Goal: Task Accomplishment & Management: Manage account settings

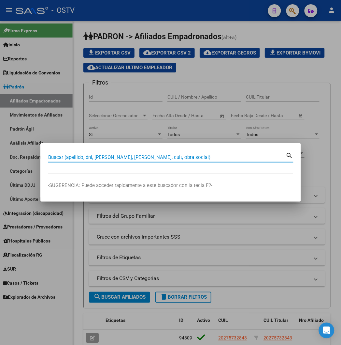
paste input "20264314624"
type input "20264314624"
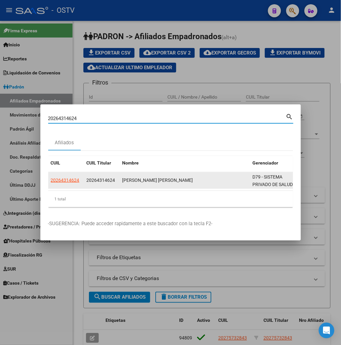
click at [51, 183] on app-link-go-to "20264314624" at bounding box center [65, 180] width 29 height 8
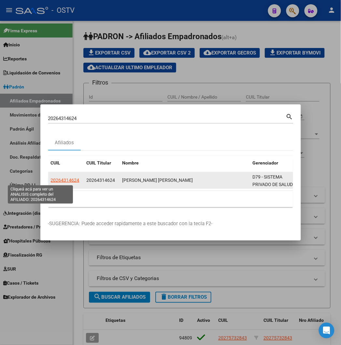
click at [51, 182] on span "20264314624" at bounding box center [65, 179] width 29 height 5
type textarea "20264314624"
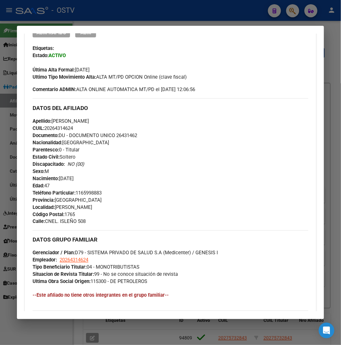
scroll to position [286, 0]
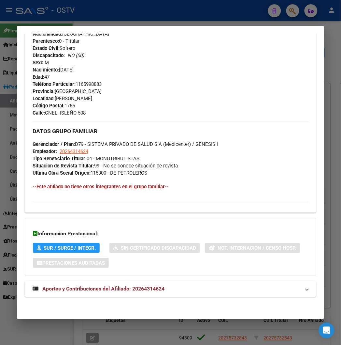
click at [55, 285] on strong "Aportes y Contribuciones del Afiliado: 20264314624" at bounding box center [99, 289] width 132 height 8
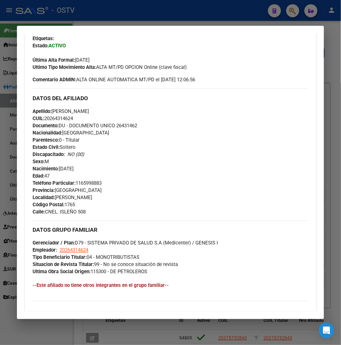
scroll to position [146, 0]
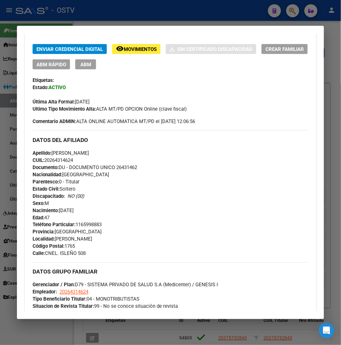
click at [59, 212] on span "Nacimiento: 25/02/1978" at bounding box center [53, 210] width 41 height 6
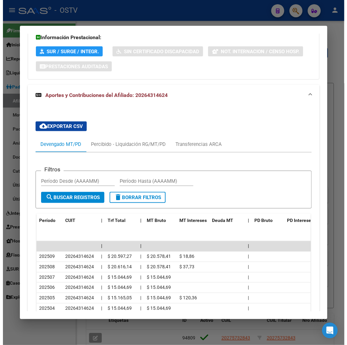
scroll to position [581, 0]
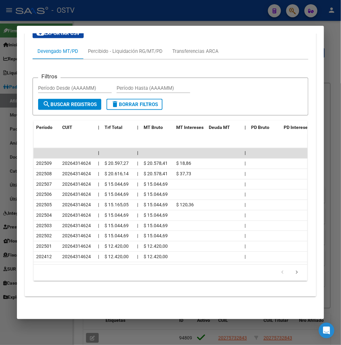
click at [72, 21] on div at bounding box center [170, 172] width 341 height 345
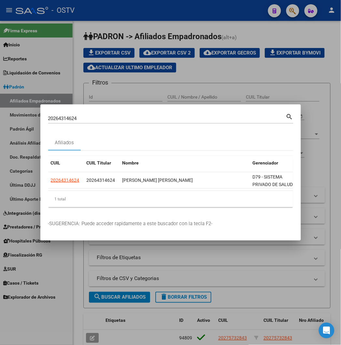
click at [91, 43] on div at bounding box center [170, 172] width 341 height 345
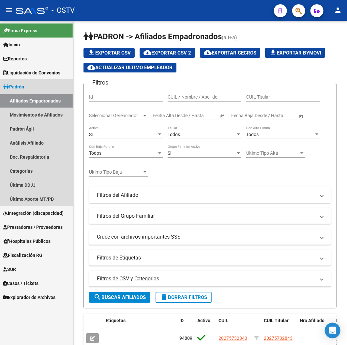
click at [40, 86] on link "Padrón" at bounding box center [36, 87] width 73 height 14
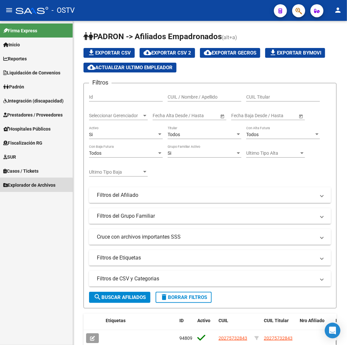
click at [31, 186] on span "Explorador de Archivos" at bounding box center [29, 184] width 52 height 7
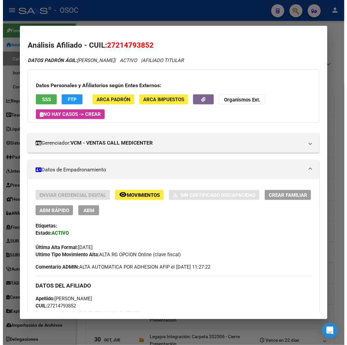
scroll to position [36, 0]
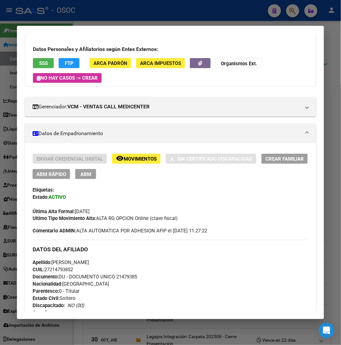
click at [89, 11] on div at bounding box center [170, 172] width 341 height 345
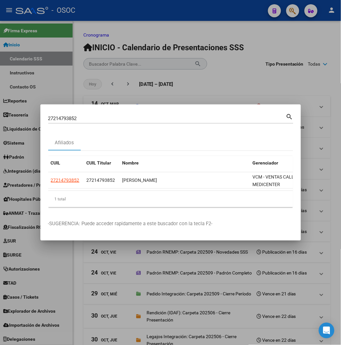
click at [82, 74] on div at bounding box center [170, 172] width 341 height 345
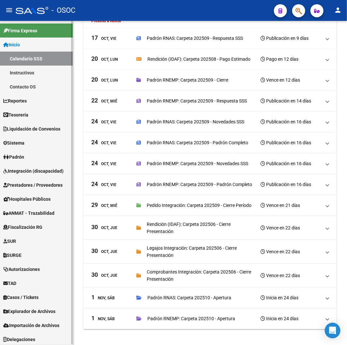
scroll to position [1, 0]
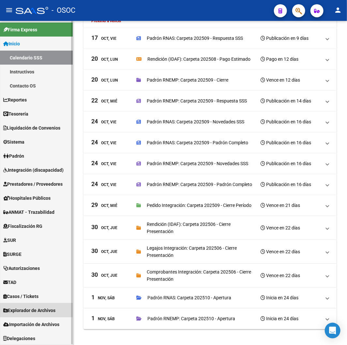
click at [38, 313] on span "Explorador de Archivos" at bounding box center [29, 310] width 52 height 7
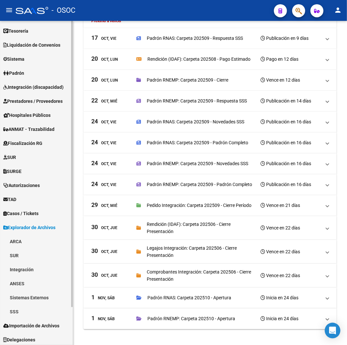
scroll to position [43, 0]
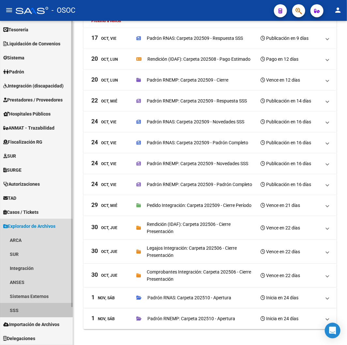
click at [18, 306] on link "SSS" at bounding box center [36, 310] width 73 height 14
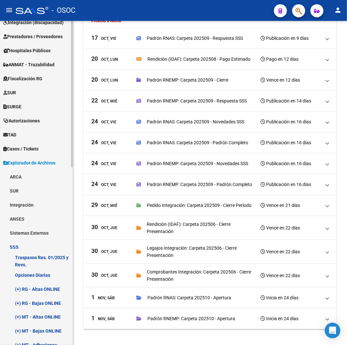
scroll to position [260, 0]
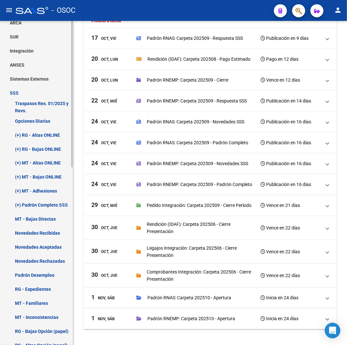
click at [31, 134] on link "(+) RG - Altas ONLINE" at bounding box center [36, 135] width 73 height 14
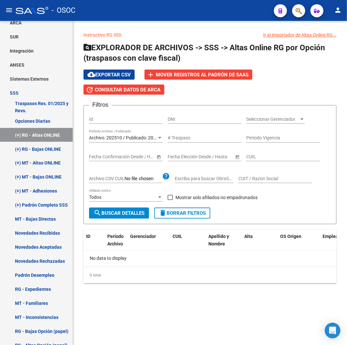
click at [151, 137] on span "Archivo: 202510 / Publicado: 202509" at bounding box center [126, 137] width 75 height 5
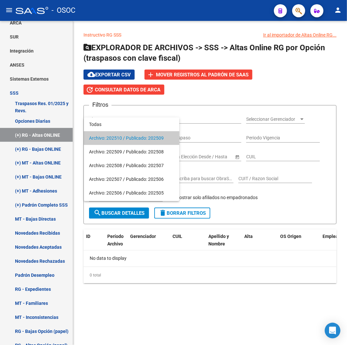
click at [151, 136] on span "Archivo: 202510 / Publicado: 202509" at bounding box center [131, 138] width 85 height 14
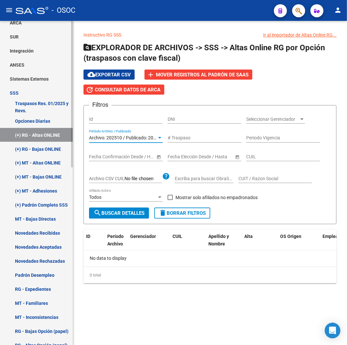
click at [43, 148] on link "(+) RG - Bajas ONLINE" at bounding box center [36, 149] width 73 height 14
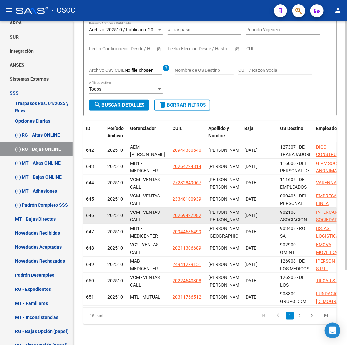
scroll to position [98, 0]
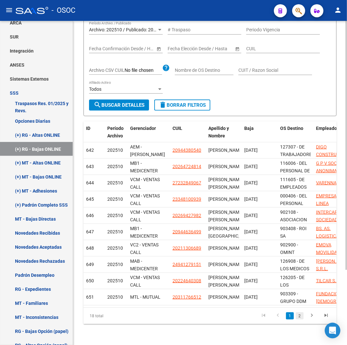
click at [302, 313] on link "2" at bounding box center [300, 315] width 8 height 7
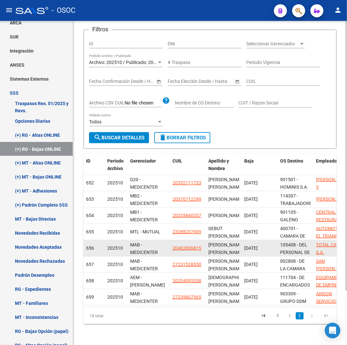
scroll to position [66, 0]
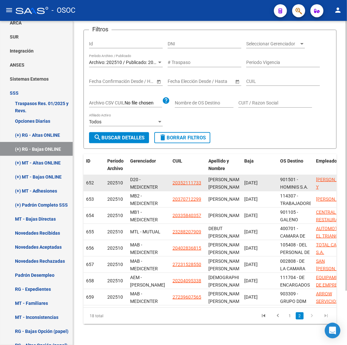
click at [156, 177] on div "D20 - MEDICENTER D200" at bounding box center [148, 183] width 37 height 14
click at [189, 180] on span "20352111733" at bounding box center [187, 182] width 29 height 5
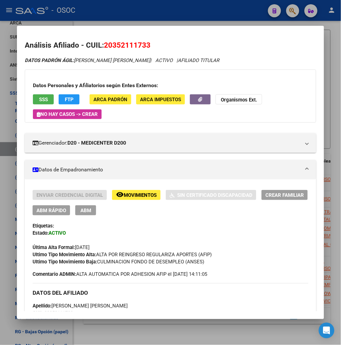
click at [173, 10] on div at bounding box center [170, 172] width 341 height 345
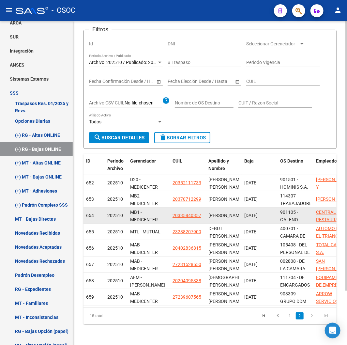
click at [190, 207] on datatable-body-cell "20335840357" at bounding box center [188, 215] width 36 height 16
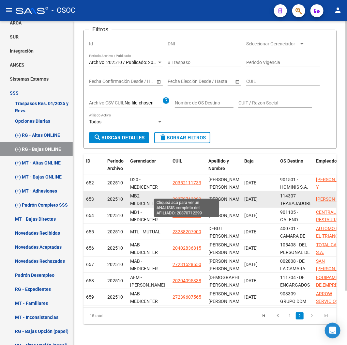
click at [185, 196] on span "20370712299" at bounding box center [187, 198] width 29 height 5
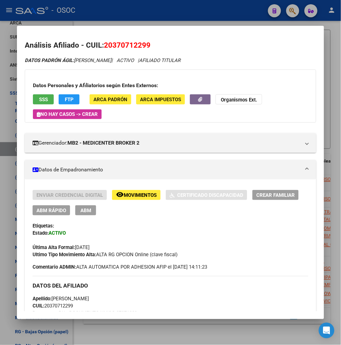
click at [180, 8] on div at bounding box center [170, 172] width 341 height 345
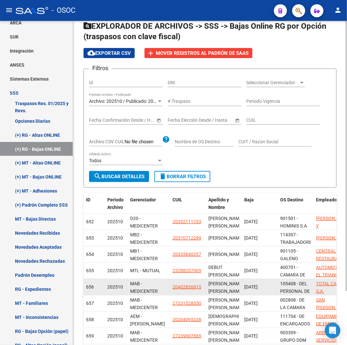
scroll to position [65, 0]
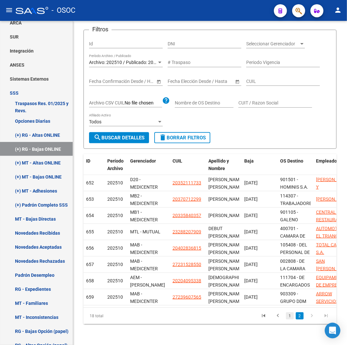
click at [292, 313] on link "1" at bounding box center [290, 315] width 8 height 7
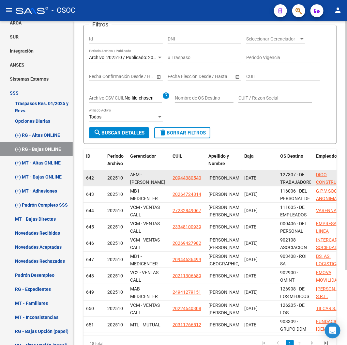
click at [185, 181] on app-link-go-to "20944380540" at bounding box center [187, 178] width 29 height 8
click at [184, 177] on span "20944380540" at bounding box center [187, 177] width 29 height 5
type textarea "20944380540"
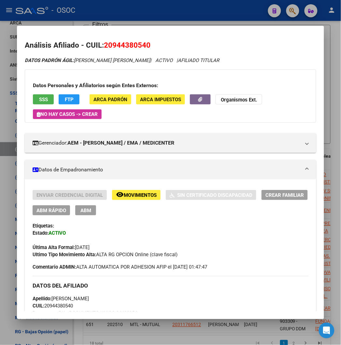
click at [171, 11] on div at bounding box center [170, 172] width 341 height 345
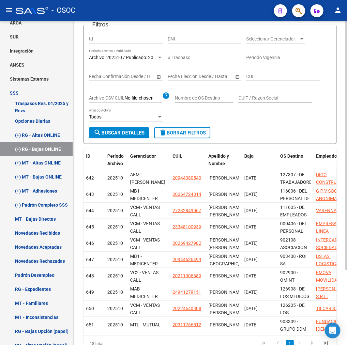
click at [141, 58] on span "Archivo: 202510 / Publicado: 202509" at bounding box center [126, 57] width 75 height 5
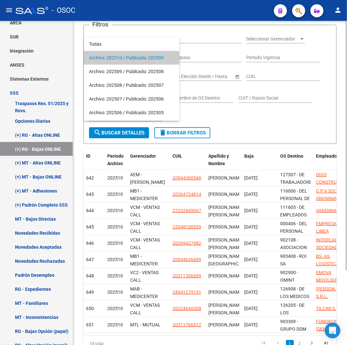
click at [141, 58] on span "Archivo: 202510 / Publicado: 202509" at bounding box center [131, 58] width 85 height 14
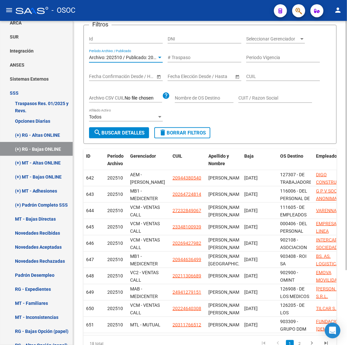
click at [153, 58] on span "Archivo: 202510 / Publicado: 202509" at bounding box center [126, 57] width 75 height 5
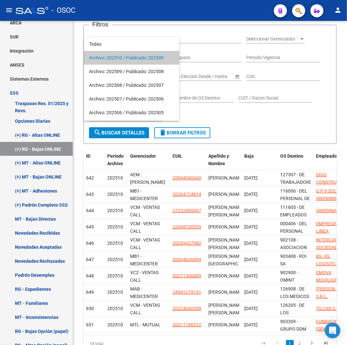
click at [45, 150] on div at bounding box center [173, 172] width 347 height 345
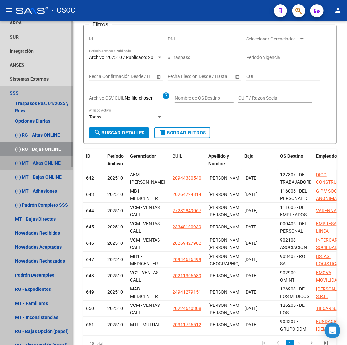
click at [46, 157] on link "(+) MT - Altas ONLINE" at bounding box center [36, 163] width 73 height 14
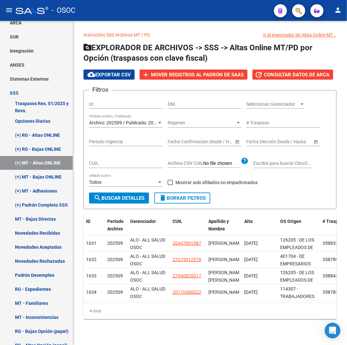
click at [132, 117] on div "Archivo: 202509 / Publicado: 202508 Período Archivo / Publicado" at bounding box center [126, 120] width 74 height 13
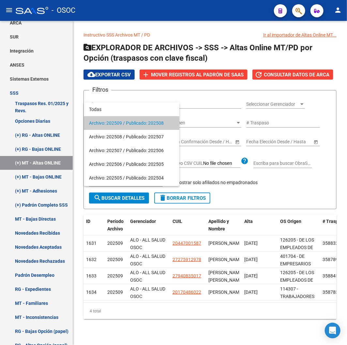
click at [132, 122] on span "Archivo: 202509 / Publicado: 202508" at bounding box center [131, 123] width 85 height 14
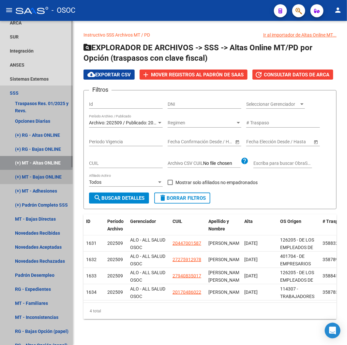
click at [39, 177] on link "(+) MT - Bajas ONLINE" at bounding box center [36, 177] width 73 height 14
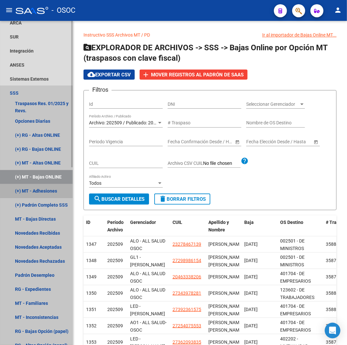
click at [51, 191] on link "(+) MT - Adhesiones" at bounding box center [36, 191] width 73 height 14
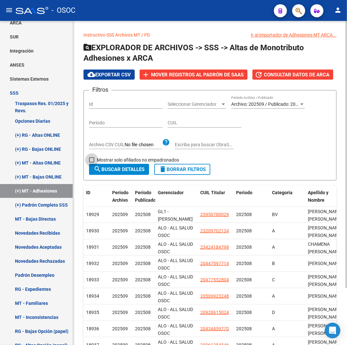
click at [131, 159] on span "Mostrar solo afiliados no empadronados" at bounding box center [138, 160] width 82 height 8
click at [92, 162] on input "Mostrar solo afiliados no empadronados" at bounding box center [91, 162] width 0 height 0
checkbox input "true"
click at [124, 168] on span "search Buscar Detalles" at bounding box center [119, 169] width 51 height 6
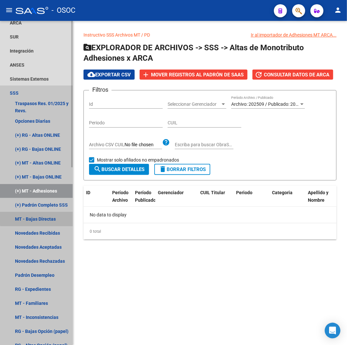
click at [40, 218] on link "MT - Bajas Directas" at bounding box center [36, 219] width 73 height 14
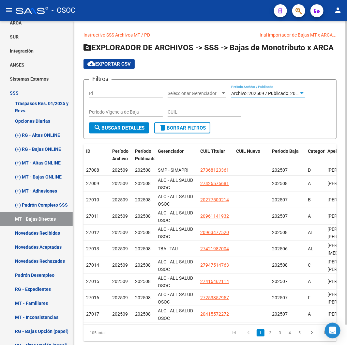
click at [257, 95] on span "Archivo: 202509 / Publicado: 202508" at bounding box center [268, 93] width 75 height 5
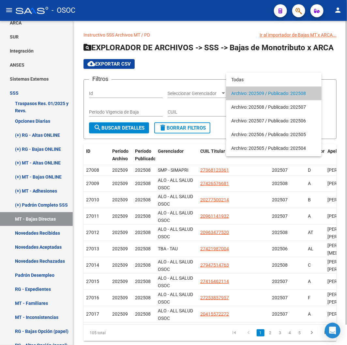
click at [257, 95] on span "Archivo: 202509 / Publicado: 202508" at bounding box center [273, 93] width 85 height 14
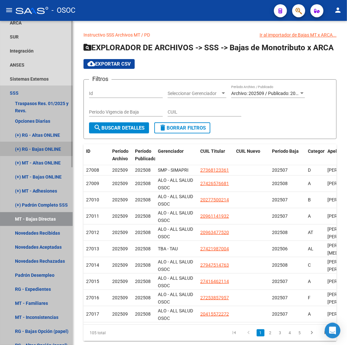
click at [34, 145] on link "(+) RG - Bajas ONLINE" at bounding box center [36, 149] width 73 height 14
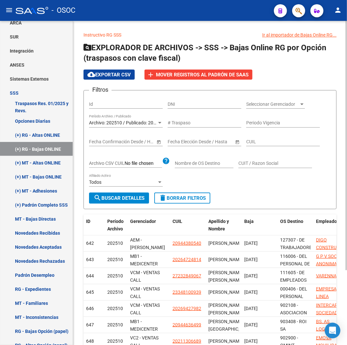
click at [108, 123] on span "Archivo: 202510 / Publicado: 202509" at bounding box center [126, 122] width 75 height 5
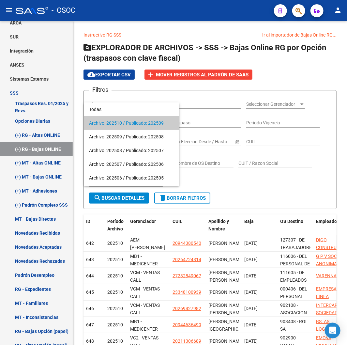
click at [112, 120] on span "Archivo: 202510 / Publicado: 202509" at bounding box center [131, 123] width 85 height 14
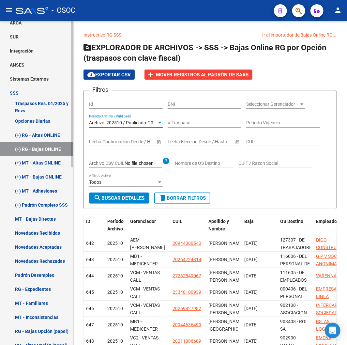
click at [44, 135] on link "(+) RG - Altas ONLINE" at bounding box center [36, 135] width 73 height 14
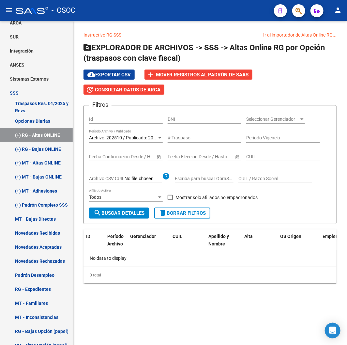
click at [142, 134] on div "Archivo: 202510 / Publicado: 202509 Período Archivo / Publicado" at bounding box center [126, 135] width 74 height 13
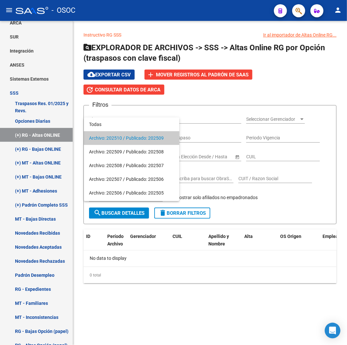
click at [142, 134] on span "Archivo: 202510 / Publicado: 202509" at bounding box center [131, 138] width 85 height 14
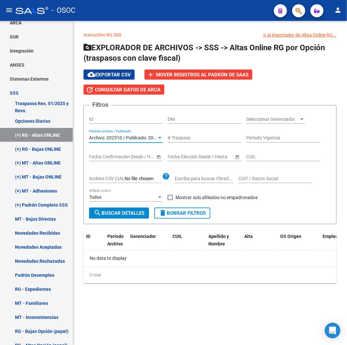
click at [129, 210] on span "search Buscar Detalles" at bounding box center [119, 213] width 51 height 6
click at [136, 139] on span "Archivo: 202510 / Publicado: 202509" at bounding box center [126, 137] width 75 height 5
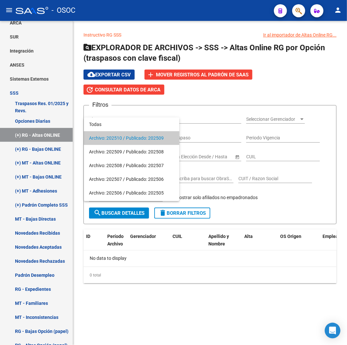
click at [144, 141] on span "Archivo: 202510 / Publicado: 202509" at bounding box center [131, 138] width 85 height 14
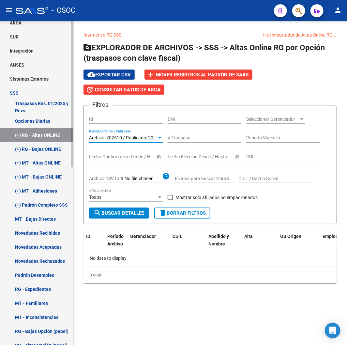
click at [53, 152] on link "(+) RG - Bajas ONLINE" at bounding box center [36, 149] width 73 height 14
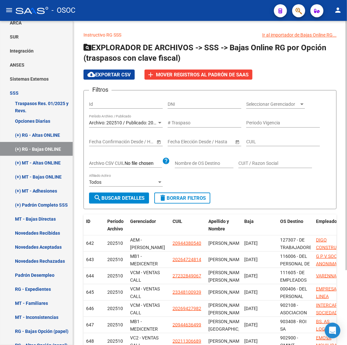
click at [126, 125] on span "Archivo: 202510 / Publicado: 202509" at bounding box center [126, 122] width 75 height 5
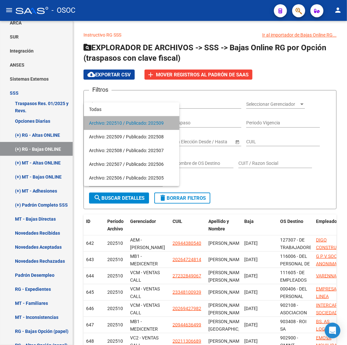
click at [128, 121] on span "Archivo: 202510 / Publicado: 202509" at bounding box center [131, 123] width 85 height 14
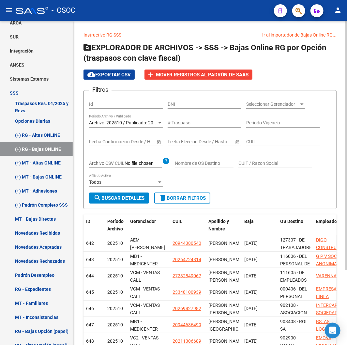
click at [133, 118] on div "Archivo: 202510 / Publicado: 202509 Período Archivo / Publicado" at bounding box center [126, 120] width 74 height 13
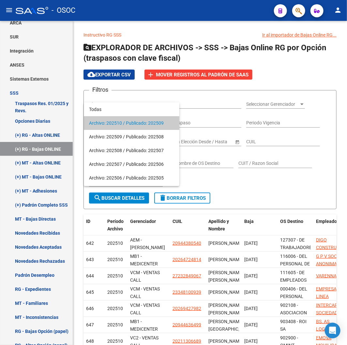
copy span "Archivo: 202510 / Publicado: 202509"
drag, startPoint x: 89, startPoint y: 123, endPoint x: 164, endPoint y: 124, distance: 75.0
click at [164, 124] on mat-option "Archivo: 202510 / Publicado: 202509" at bounding box center [132, 123] width 96 height 14
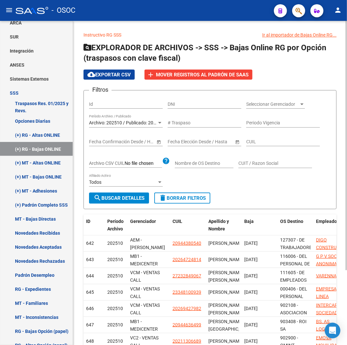
click at [147, 194] on button "search Buscar Detalles" at bounding box center [119, 197] width 60 height 11
click at [208, 73] on span "Mover registros al PADRÓN de SAAS" at bounding box center [202, 75] width 93 height 6
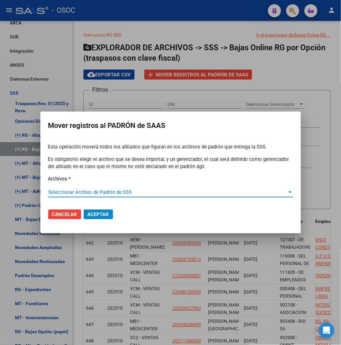
click at [119, 189] on span "Seleccionar Archivo de Padrón de SSS" at bounding box center [167, 192] width 239 height 6
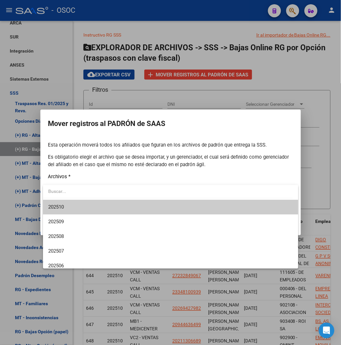
click at [84, 204] on span "202510" at bounding box center [170, 207] width 245 height 15
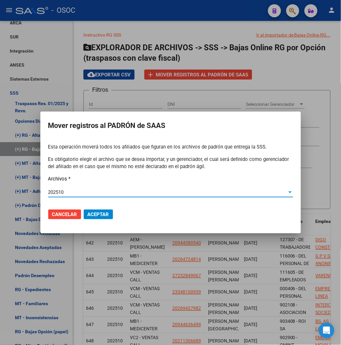
click at [97, 217] on button "Aceptar" at bounding box center [98, 214] width 29 height 10
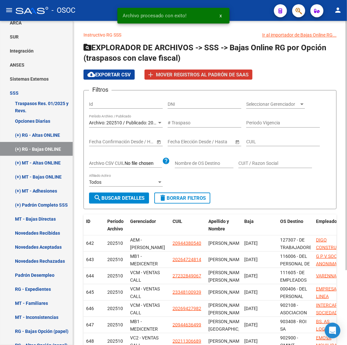
click at [127, 74] on span "cloud_download Exportar CSV" at bounding box center [108, 75] width 43 height 6
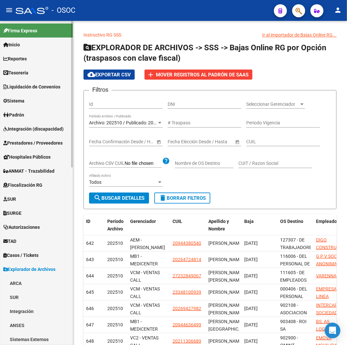
click at [24, 111] on span "Padrón" at bounding box center [13, 114] width 21 height 7
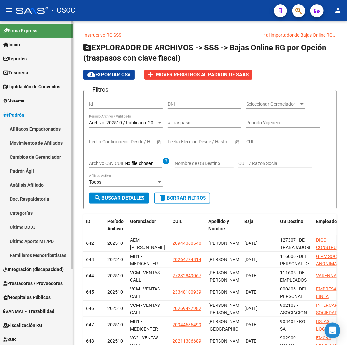
click at [43, 128] on link "Afiliados Empadronados" at bounding box center [36, 129] width 73 height 14
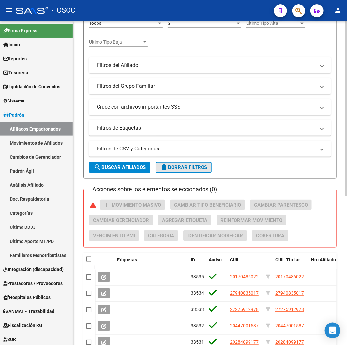
click at [181, 170] on span "delete Borrar Filtros" at bounding box center [183, 167] width 47 height 6
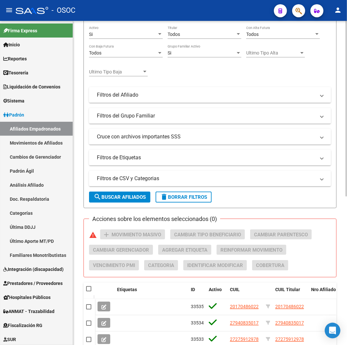
scroll to position [145, 0]
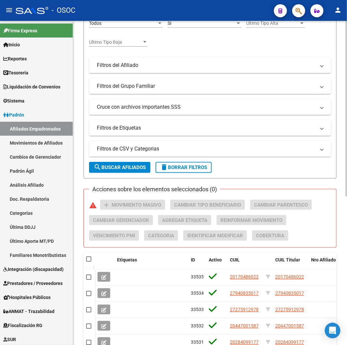
click at [175, 145] on mat-panel-title "Filtros de CSV y Categorias" at bounding box center [206, 148] width 219 height 7
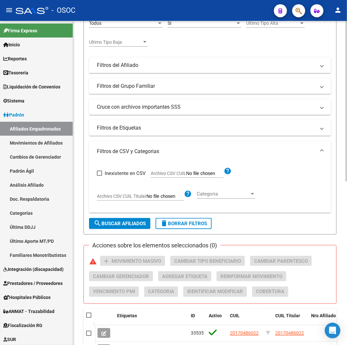
click at [181, 173] on span "Archivo CSV CUIL" at bounding box center [169, 173] width 36 height 5
click at [186, 173] on input "Archivo CSV CUIL" at bounding box center [205, 174] width 38 height 6
type input "C:\fakepath\archivo para filtrar en SAAS.csv"
click at [125, 229] on button "search Buscar Afiliados" at bounding box center [119, 223] width 61 height 11
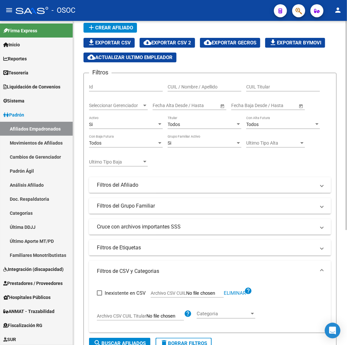
scroll to position [0, 0]
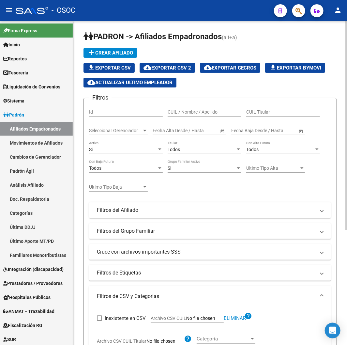
click at [135, 153] on div "Si Activo" at bounding box center [126, 147] width 74 height 13
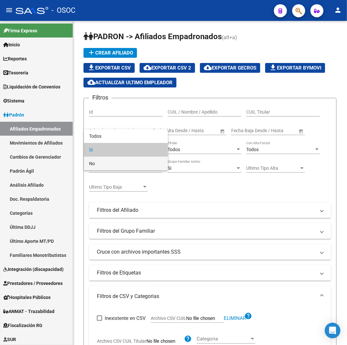
click at [134, 166] on span "No" at bounding box center [126, 164] width 74 height 14
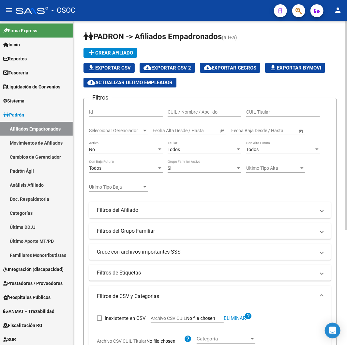
scroll to position [179, 0]
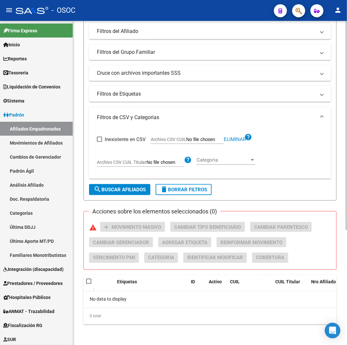
click at [119, 196] on form "Filtros Id CUIL / Nombre / Apellido CUIL Titular Seleccionar Gerenciador Selecc…" at bounding box center [209, 59] width 253 height 281
click at [119, 194] on button "search Buscar Afiliados" at bounding box center [119, 189] width 61 height 11
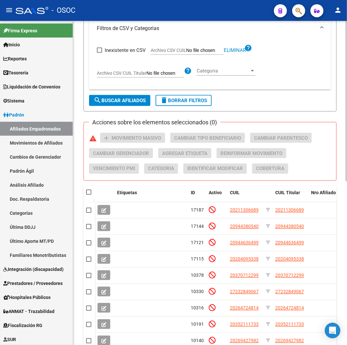
scroll to position [331, 0]
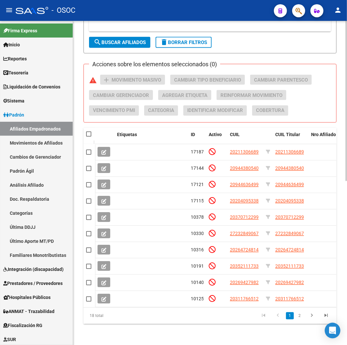
click at [87, 131] on span at bounding box center [88, 133] width 5 height 5
click at [88, 137] on input "checkbox" at bounding box center [88, 137] width 0 height 0
checkbox input "true"
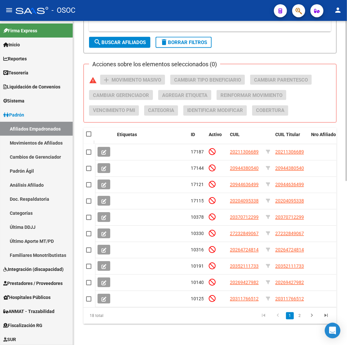
checkbox input "true"
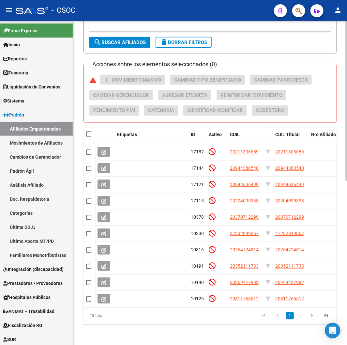
checkbox input "true"
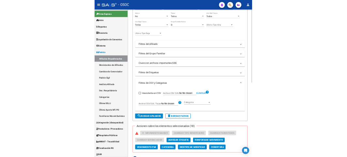
scroll to position [0, 0]
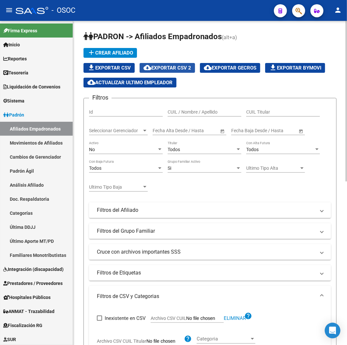
click at [191, 71] on button "cloud_download Exportar CSV 2" at bounding box center [167, 68] width 55 height 10
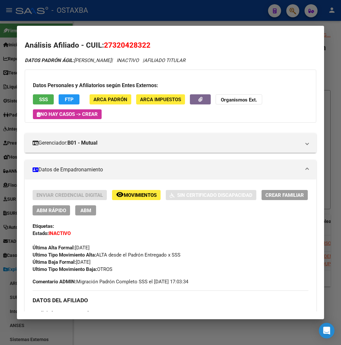
click at [129, 8] on div at bounding box center [170, 172] width 341 height 345
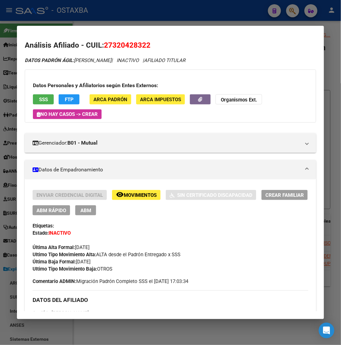
click at [129, 8] on div at bounding box center [170, 172] width 341 height 345
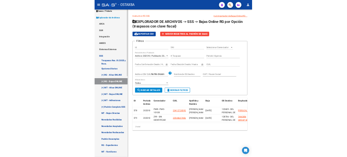
scroll to position [253, 0]
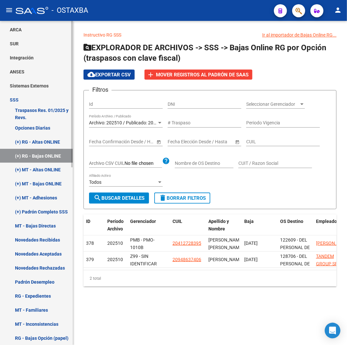
click at [28, 139] on link "(+) RG - Altas ONLINE" at bounding box center [36, 142] width 73 height 14
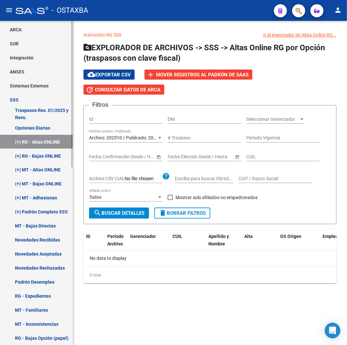
click at [38, 151] on link "(+) RG - Bajas ONLINE" at bounding box center [36, 156] width 73 height 14
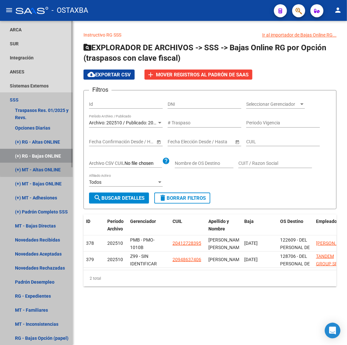
click at [37, 169] on link "(+) MT - Altas ONLINE" at bounding box center [36, 170] width 73 height 14
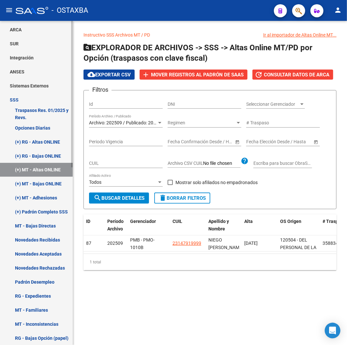
click at [36, 178] on link "(+) MT - Bajas ONLINE" at bounding box center [36, 184] width 73 height 14
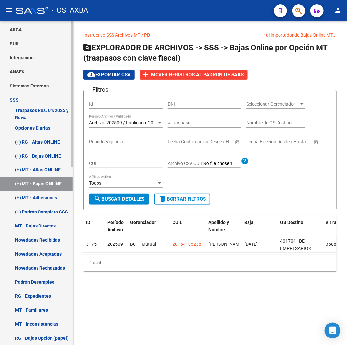
click at [34, 166] on link "(+) MT - Altas ONLINE" at bounding box center [36, 170] width 73 height 14
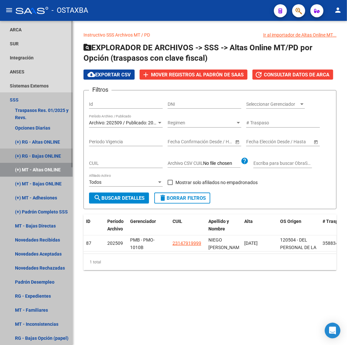
click at [33, 154] on link "(+) RG - Bajas ONLINE" at bounding box center [36, 156] width 73 height 14
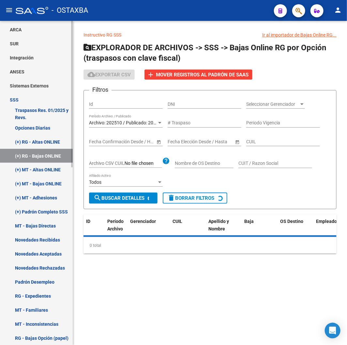
click at [33, 138] on link "(+) RG - Altas ONLINE" at bounding box center [36, 142] width 73 height 14
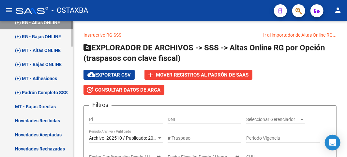
scroll to position [326, 0]
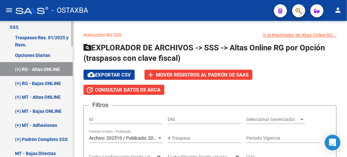
click at [46, 66] on link "(+) RG - Altas ONLINE" at bounding box center [36, 69] width 73 height 14
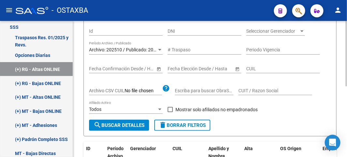
scroll to position [72, 0]
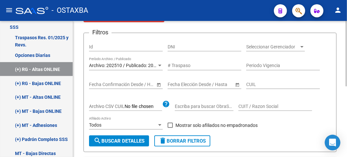
click at [128, 69] on div "Archivo: 202510 / Publicado: 202509 Período Archivo / Publicado" at bounding box center [126, 63] width 74 height 13
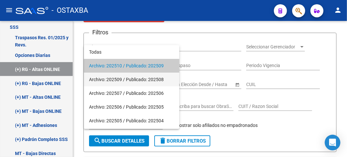
click at [138, 82] on span "Archivo: 202509 / Publicado: 202508" at bounding box center [131, 79] width 85 height 14
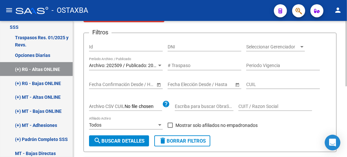
click at [124, 61] on div "Archivo: 202509 / Publicado: 202508 Período Archivo / Publicado" at bounding box center [126, 63] width 74 height 13
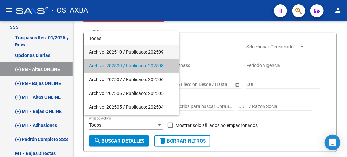
click at [122, 55] on span "Archivo: 202510 / Publicado: 202509" at bounding box center [131, 52] width 85 height 14
